Goal: Task Accomplishment & Management: Use online tool/utility

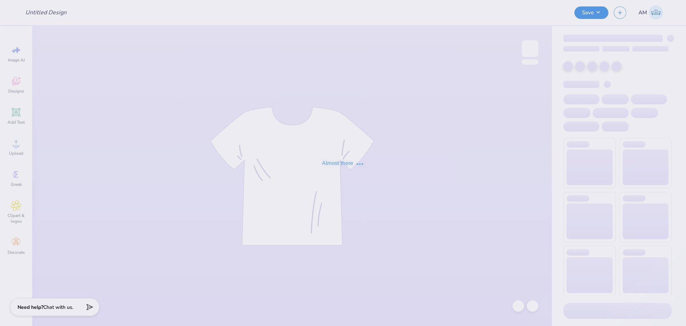
type input "Mockups for [PERSON_NAME]"
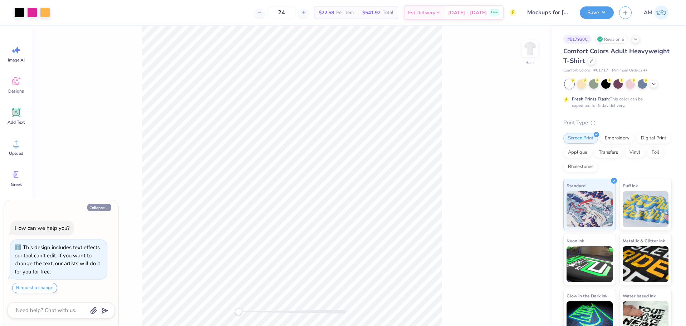
click at [100, 211] on button "Collapse" at bounding box center [99, 208] width 24 height 8
type textarea "x"
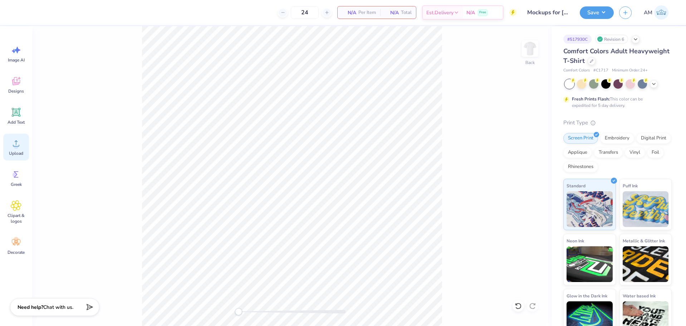
click at [11, 147] on icon at bounding box center [16, 143] width 11 height 11
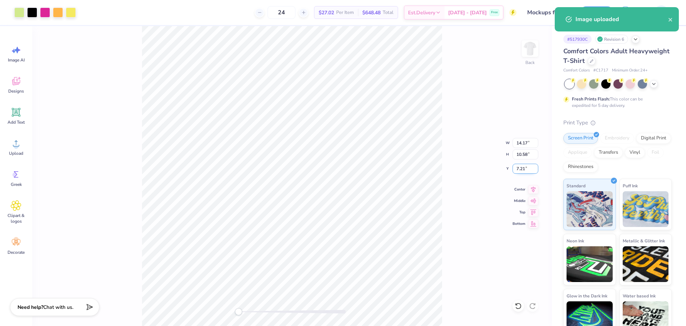
click at [521, 168] on input "7.21" at bounding box center [526, 169] width 26 height 10
type input "3"
click at [521, 155] on input "10.58" at bounding box center [526, 155] width 26 height 10
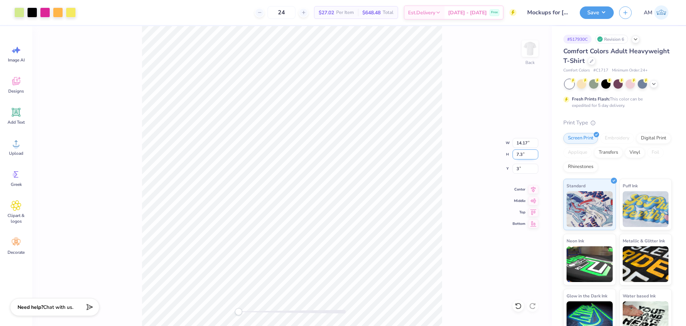
type input "7.3"
type input "9.78"
type input "7.30"
click at [518, 167] on input "4.64" at bounding box center [526, 169] width 26 height 10
type input "3"
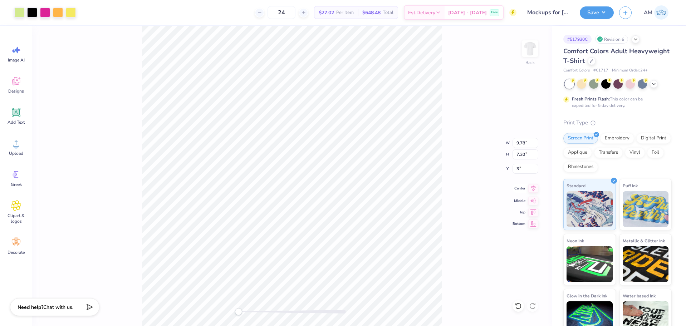
click at [535, 190] on icon at bounding box center [534, 188] width 10 height 9
click at [598, 15] on button "Save" at bounding box center [597, 11] width 34 height 13
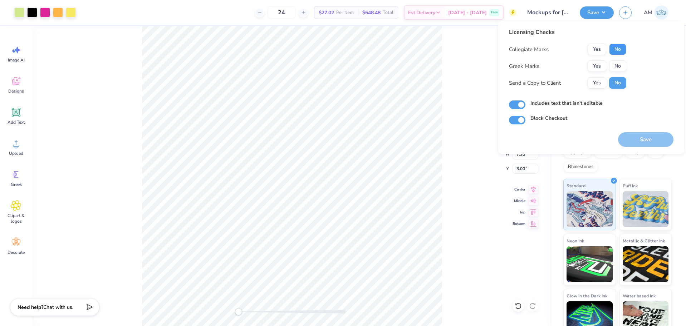
drag, startPoint x: 620, startPoint y: 48, endPoint x: 619, endPoint y: 59, distance: 11.1
click at [620, 48] on button "No" at bounding box center [617, 49] width 17 height 11
click at [619, 66] on button "No" at bounding box center [617, 65] width 17 height 11
click at [600, 78] on button "Yes" at bounding box center [597, 82] width 19 height 11
click at [649, 137] on button "Save" at bounding box center [645, 139] width 55 height 15
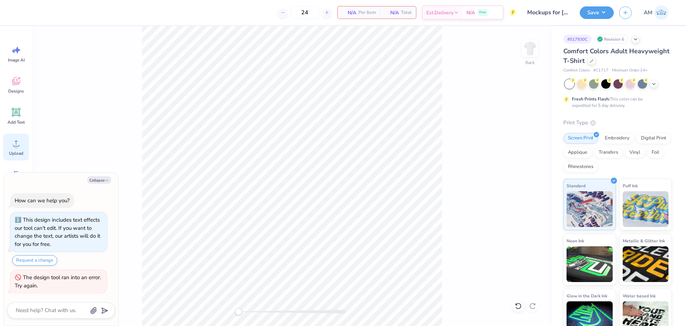
click at [17, 141] on icon at bounding box center [16, 143] width 11 height 11
type textarea "x"
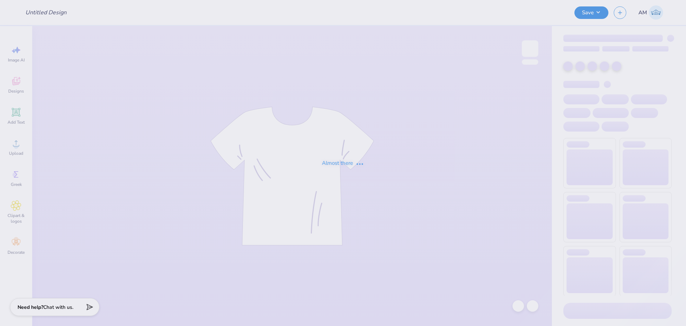
type input "Mockups for [PERSON_NAME]"
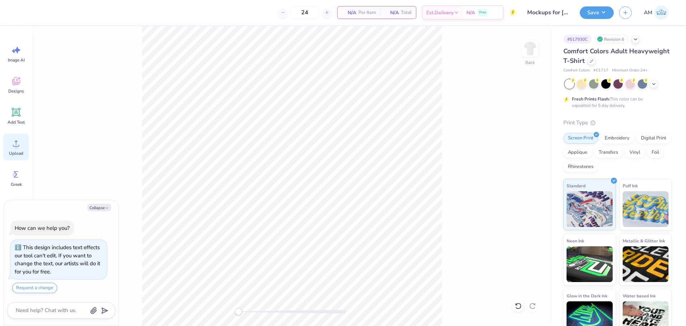
click at [20, 145] on icon at bounding box center [16, 143] width 11 height 11
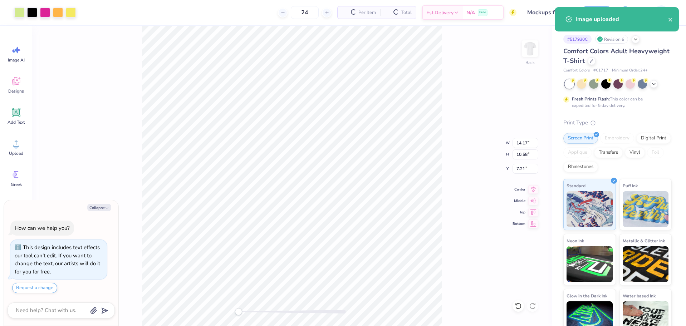
type textarea "x"
click at [524, 155] on input "10.58" at bounding box center [526, 155] width 26 height 10
type input "8"
type input "7.3"
type textarea "x"
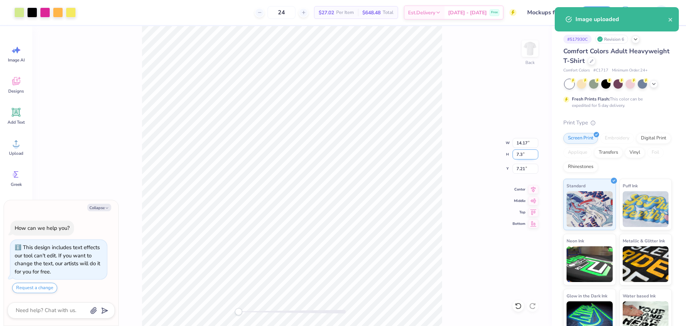
type input "9.78"
type input "7.30"
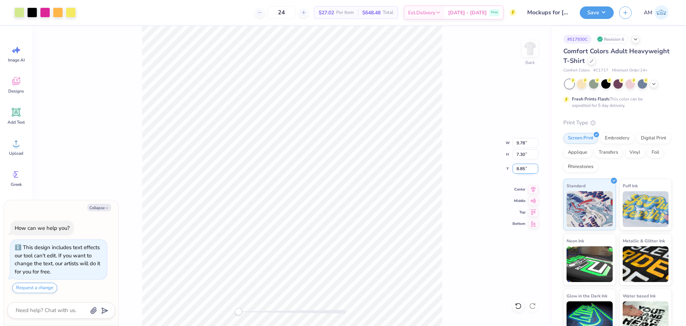
click at [521, 172] on input "8.85" at bounding box center [526, 169] width 26 height 10
type input "3"
click at [534, 190] on icon at bounding box center [533, 189] width 5 height 6
click at [597, 11] on button "Save" at bounding box center [597, 11] width 34 height 13
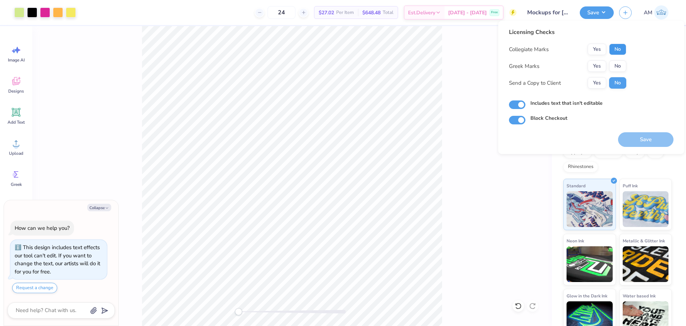
click at [619, 50] on button "No" at bounding box center [617, 49] width 17 height 11
click at [619, 64] on button "No" at bounding box center [617, 65] width 17 height 11
click at [594, 84] on button "Yes" at bounding box center [597, 82] width 19 height 11
click at [631, 136] on button "Save" at bounding box center [645, 139] width 55 height 15
type textarea "x"
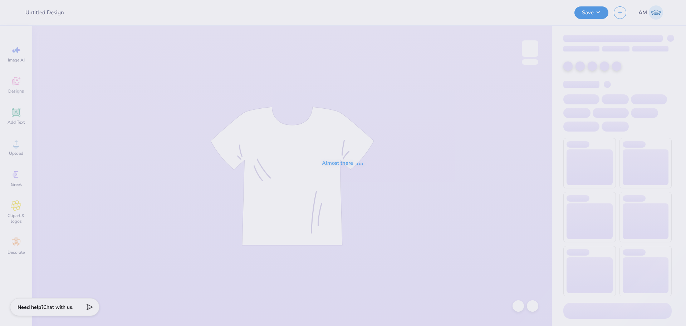
type input "Mockups for [PERSON_NAME]"
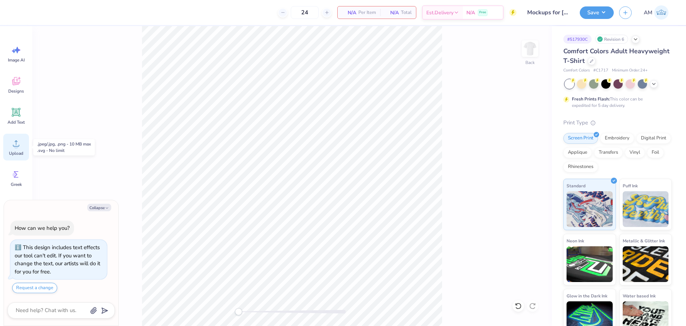
click at [13, 143] on icon at bounding box center [16, 143] width 11 height 11
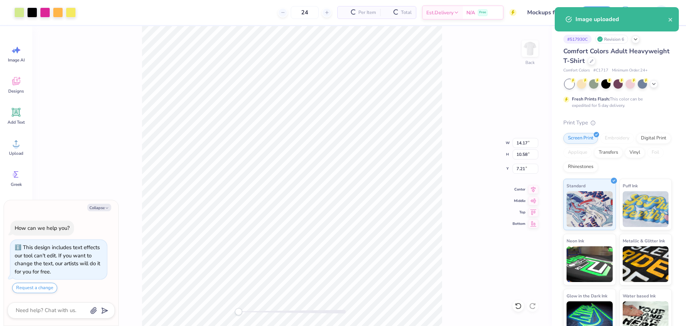
type textarea "x"
click at [520, 169] on input "7.21" at bounding box center [526, 169] width 26 height 10
click at [523, 153] on input "10.58" at bounding box center [526, 155] width 26 height 10
type input "7.3"
type textarea "x"
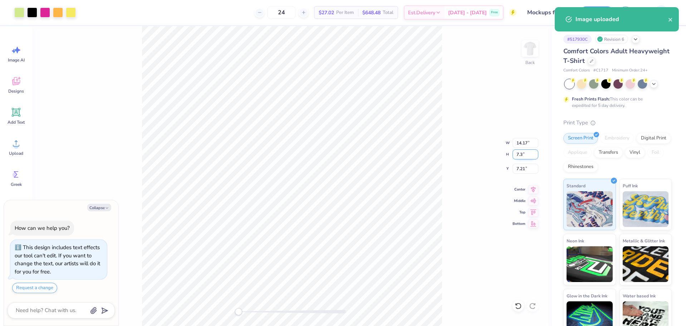
type input "9.78"
type input "7.30"
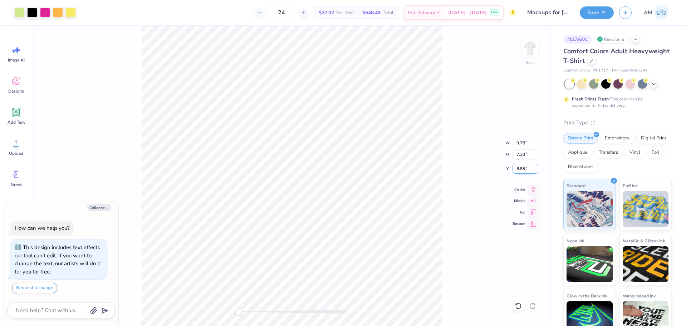
click at [520, 174] on input "8.85" at bounding box center [526, 169] width 26 height 10
type input "3"
click at [536, 188] on icon at bounding box center [533, 189] width 5 height 6
click at [597, 9] on button "Save" at bounding box center [597, 11] width 34 height 13
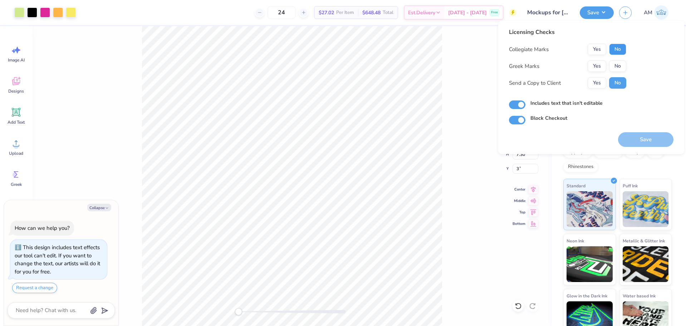
click at [618, 47] on button "No" at bounding box center [617, 49] width 17 height 11
click at [618, 68] on button "No" at bounding box center [617, 65] width 17 height 11
click at [596, 84] on button "Yes" at bounding box center [597, 82] width 19 height 11
click at [612, 52] on button "No" at bounding box center [617, 49] width 17 height 11
click at [614, 68] on button "No" at bounding box center [617, 65] width 17 height 11
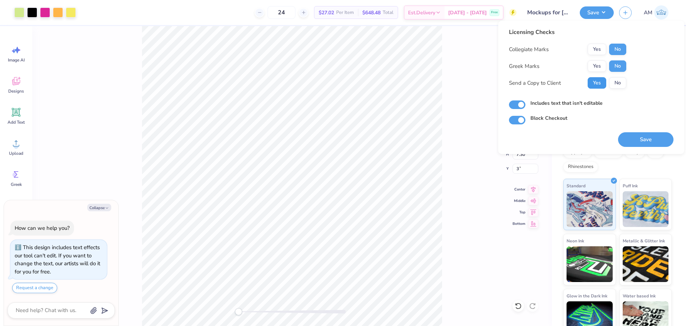
click at [598, 83] on button "Yes" at bounding box center [597, 82] width 19 height 11
click at [642, 132] on div "Save" at bounding box center [645, 136] width 55 height 23
click at [644, 139] on button "Save" at bounding box center [645, 139] width 55 height 15
type textarea "x"
